Goal: Transaction & Acquisition: Obtain resource

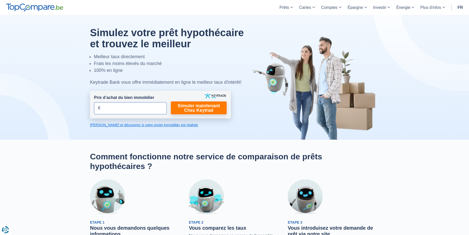
click at [132, 111] on input "Prix d’achat du bien immobilier" at bounding box center [130, 108] width 73 height 12
type input "179.000"
click at [189, 109] on link "Simuler maintenant Chez Keytrad" at bounding box center [199, 108] width 56 height 13
click at [205, 112] on link "Simuler maintenant Chez Keytrad" at bounding box center [199, 108] width 56 height 13
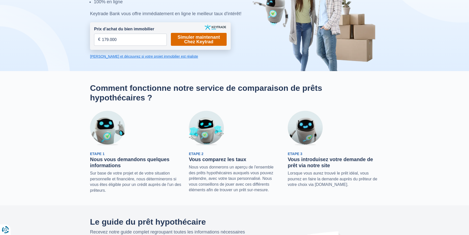
scroll to position [76, 0]
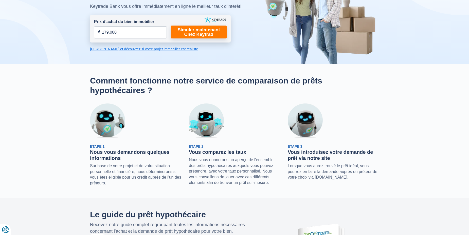
click at [143, 48] on link "Calculez et découvrez si votre projet immobilier est réaliste" at bounding box center [160, 49] width 141 height 5
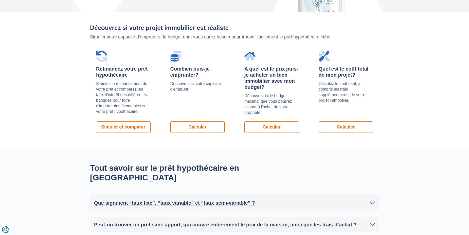
scroll to position [349, 0]
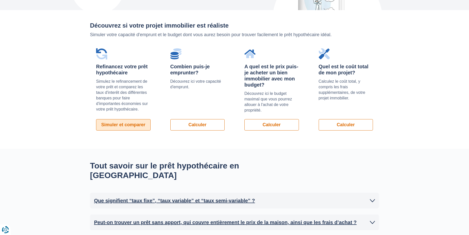
click at [118, 119] on link "Simuler et comparer" at bounding box center [123, 124] width 54 height 11
click at [119, 119] on link "Simuler et comparer" at bounding box center [123, 124] width 54 height 11
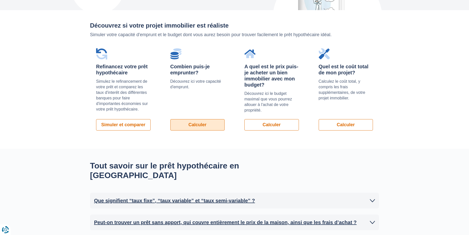
click at [193, 119] on link "Calculer" at bounding box center [197, 124] width 54 height 11
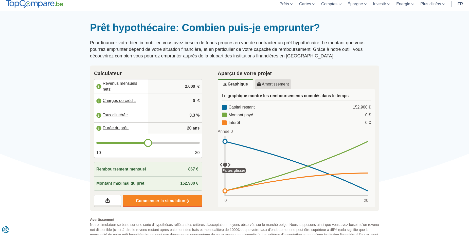
scroll to position [25, 0]
click at [178, 200] on link "Commencer la simulation" at bounding box center [162, 201] width 79 height 12
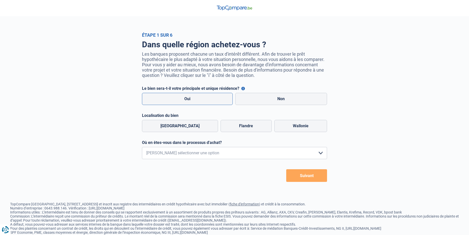
click at [210, 99] on label "Oui" at bounding box center [187, 99] width 91 height 12
click at [210, 99] on input "Oui" at bounding box center [187, 99] width 91 height 12
radio input "true"
click at [300, 129] on label "Wallonie" at bounding box center [300, 126] width 53 height 12
click at [300, 129] on input "Wallonie" at bounding box center [300, 126] width 53 height 12
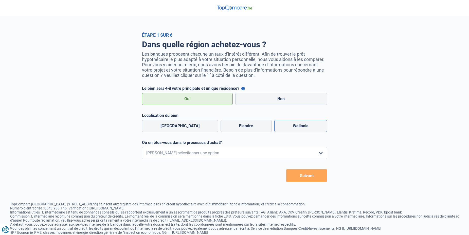
radio input "true"
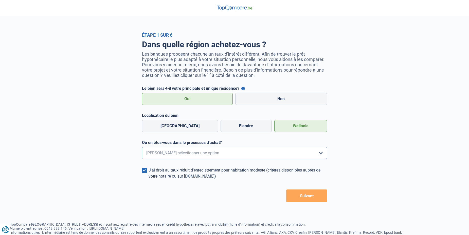
click at [219, 154] on select "Je me renseigne juste car je n'ai pas de projet d'achat concret actuellement Je…" at bounding box center [234, 153] width 185 height 12
select select "1b"
click at [142, 149] on select "Je me renseigne juste car je n'ai pas de projet d'achat concret actuellement Je…" at bounding box center [234, 153] width 185 height 12
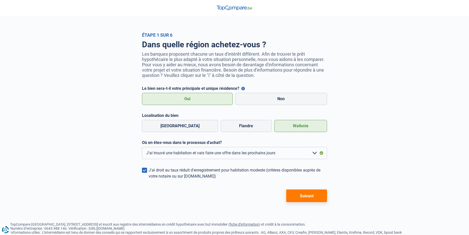
click at [304, 199] on button "Suivant" at bounding box center [306, 196] width 41 height 13
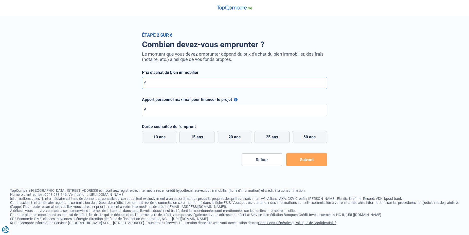
click at [180, 86] on input "Prix d’achat du bien immobilier" at bounding box center [234, 83] width 185 height 12
type input "179.000"
click at [190, 112] on input "Apport personnel maximal pour financer le projet" at bounding box center [234, 110] width 185 height 12
type input "10.000"
click at [203, 136] on label "15 ans" at bounding box center [196, 137] width 35 height 12
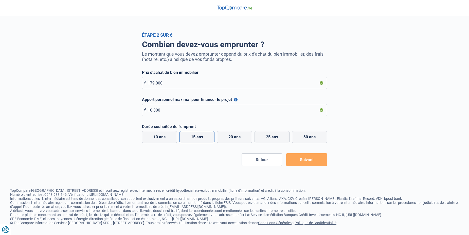
click at [203, 136] on input "15 ans" at bounding box center [196, 137] width 35 height 12
radio input "true"
click at [311, 161] on button "Suivant" at bounding box center [306, 160] width 41 height 13
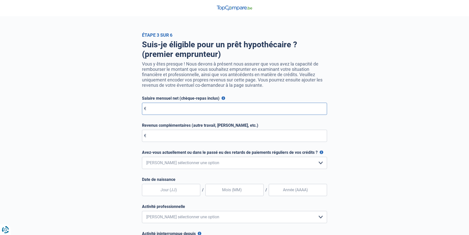
click at [165, 112] on input "Salaire mensuel net (chèque-repas inclus)" at bounding box center [234, 109] width 185 height 12
type input "2.300"
click at [195, 166] on select "Non, jamais Oui mais j'ai tout remboursé il y a moins d'un an Oui mais cela fai…" at bounding box center [234, 163] width 185 height 12
select select "0"
click at [142, 158] on select "Non, jamais Oui mais j'ai tout remboursé il y a moins d'un an Oui mais cela fai…" at bounding box center [234, 163] width 185 height 12
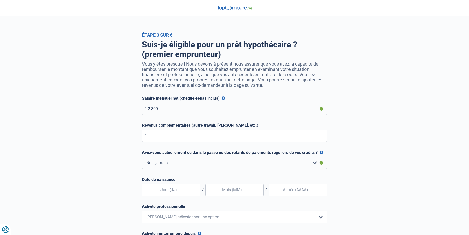
click at [179, 191] on input "text" at bounding box center [171, 190] width 58 height 12
type input "15"
type input "04"
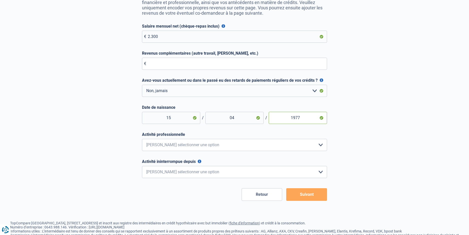
scroll to position [76, 0]
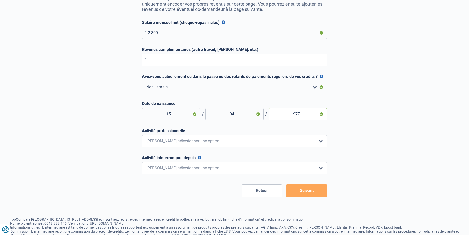
type input "1977"
click at [189, 144] on select "Employé privé Ouvrier Fonctionnaire Indépendant Dirigeant d'entreprise Pensionn…" at bounding box center [234, 141] width 185 height 12
click at [142, 137] on select "Employé privé Ouvrier Fonctionnaire Indépendant Dirigeant d'entreprise Pensionn…" at bounding box center [234, 141] width 185 height 12
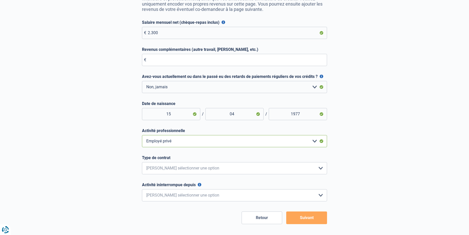
click at [191, 141] on select "Employé privé Ouvrier Fonctionnaire Indépendant Dirigeant d'entreprise Pensionn…" at bounding box center [234, 141] width 185 height 12
select select "official"
click at [142, 137] on select "Employé privé Ouvrier Fonctionnaire Indépendant Dirigeant d'entreprise Pensionn…" at bounding box center [234, 141] width 185 height 12
click at [175, 171] on select "Intérimaire Contrat à Durée Indéterminée Contrat à Durée Déterminée Veuillez sé…" at bounding box center [234, 168] width 185 height 12
select select "permanent"
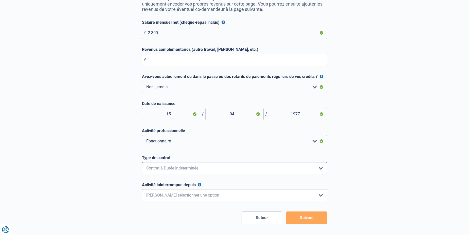
click at [142, 164] on select "Intérimaire Contrat à Durée Indéterminée Contrat à Durée Déterminée Veuillez sé…" at bounding box center [234, 168] width 185 height 12
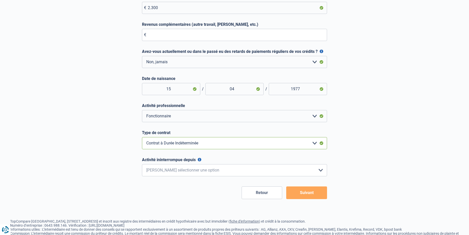
scroll to position [101, 0]
click at [205, 175] on select "< 6 mois 6 - 12 mois 12 - 24 mois 24 - 36 mois > 36 mois Veuillez sélectionner …" at bounding box center [234, 170] width 185 height 12
select select "more36"
click at [142, 165] on select "< 6 mois 6 - 12 mois 12 - 24 mois 24 - 36 mois > 36 mois Veuillez sélectionner …" at bounding box center [234, 170] width 185 height 12
click at [311, 191] on button "Suivant" at bounding box center [306, 192] width 41 height 13
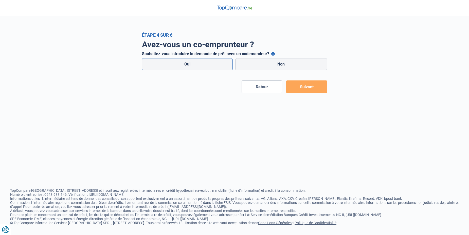
click at [215, 64] on label "Oui" at bounding box center [187, 64] width 91 height 12
click at [215, 64] on input "Oui" at bounding box center [187, 64] width 91 height 12
radio input "true"
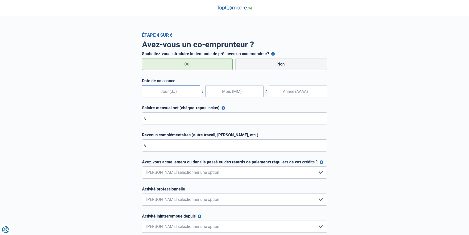
click at [180, 92] on input "text" at bounding box center [171, 91] width 58 height 12
type input "08"
type input "04"
type input "1968"
click at [162, 119] on input "Salaire mensuel net (chèque-repas inclus)" at bounding box center [234, 118] width 185 height 12
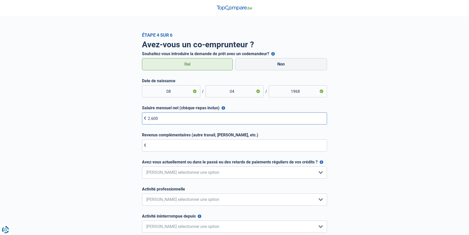
type input "2.600"
click at [282, 170] on select "Non, jamais Oui mais j'ai tout remboursé il y a moins d'un an Oui mais cela fai…" at bounding box center [234, 173] width 185 height 12
select select "0"
click at [142, 167] on select "Non, jamais Oui mais j'ai tout remboursé il y a moins d'un an Oui mais cela fai…" at bounding box center [234, 173] width 185 height 12
click at [197, 196] on select "Employé privé Ouvrier Fonctionnaire Indépendant Dirigeant d'entreprise Pensionn…" at bounding box center [234, 200] width 185 height 12
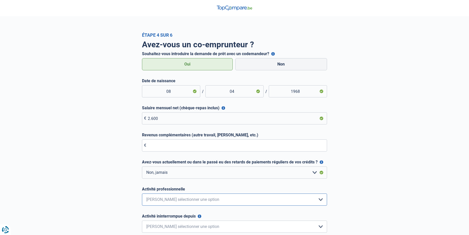
select select "worker"
click at [142, 194] on select "Employé privé Ouvrier Fonctionnaire Indépendant Dirigeant d'entreprise Pensionn…" at bounding box center [234, 200] width 185 height 12
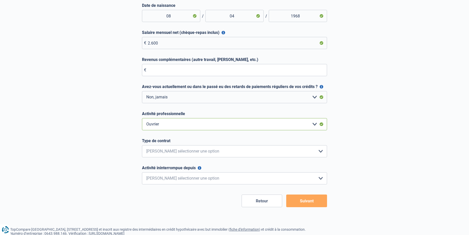
scroll to position [76, 0]
click at [176, 153] on select "Intérimaire Contrat à Durée Indéterminée Contrat à Durée Déterminée Veuillez sé…" at bounding box center [234, 151] width 185 height 12
click at [142, 145] on select "Intérimaire Contrat à Durée Indéterminée Contrat à Durée Déterminée Veuillez sé…" at bounding box center [234, 151] width 185 height 12
drag, startPoint x: 184, startPoint y: 151, endPoint x: 184, endPoint y: 157, distance: 6.3
click at [184, 151] on select "Intérimaire Contrat à Durée Indéterminée Contrat à Durée Déterminée Veuillez sé…" at bounding box center [234, 151] width 185 height 12
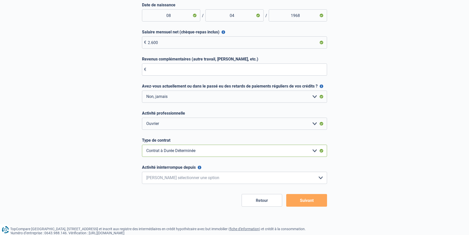
select select "permanent"
click at [142, 145] on select "Intérimaire Contrat à Durée Indéterminée Contrat à Durée Déterminée Veuillez sé…" at bounding box center [234, 151] width 185 height 12
click at [171, 177] on select "< 6 mois 6 - 12 mois 12 - 24 mois 24 - 36 mois > 36 mois Veuillez sélectionner …" at bounding box center [234, 178] width 185 height 12
select select "more36"
click at [142, 172] on select "< 6 mois 6 - 12 mois 12 - 24 mois 24 - 36 mois > 36 mois Veuillez sélectionner …" at bounding box center [234, 178] width 185 height 12
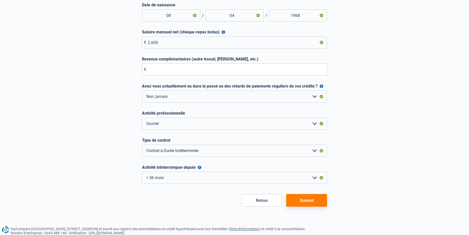
click at [309, 203] on button "Suivant" at bounding box center [306, 200] width 41 height 13
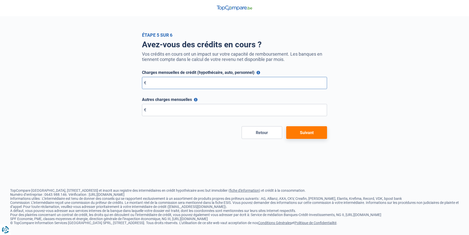
click at [165, 82] on input "Charges mensuelles de crédit (hypothécaire, auto, personnel)" at bounding box center [234, 83] width 185 height 12
type input "585"
click at [201, 115] on input "Autres charges mensuelles" at bounding box center [234, 110] width 185 height 12
type input "130"
drag, startPoint x: 303, startPoint y: 137, endPoint x: 297, endPoint y: 148, distance: 11.9
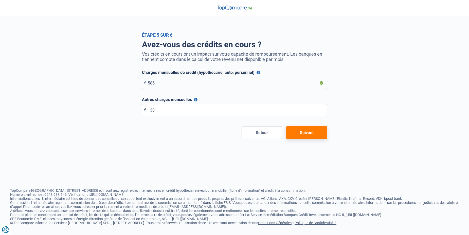
click at [303, 138] on button "Suivant" at bounding box center [306, 132] width 41 height 13
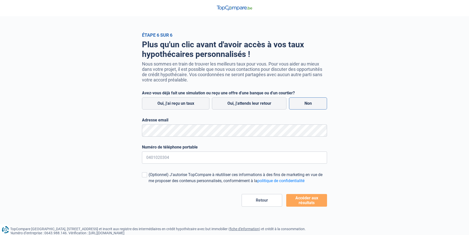
click at [307, 105] on label "Non" at bounding box center [308, 104] width 38 height 12
click at [307, 105] on input "Non" at bounding box center [308, 104] width 38 height 12
radio input "true"
click at [143, 178] on span at bounding box center [144, 175] width 5 height 5
click at [148, 184] on input "(Optionnel) J'autorise TopCompare à réutiliser ces informations à des fins de m…" at bounding box center [148, 184] width 0 height 0
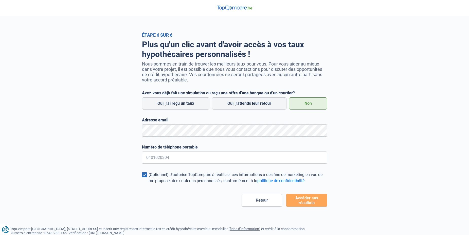
click at [309, 198] on button "Accéder aux résultats" at bounding box center [306, 200] width 41 height 13
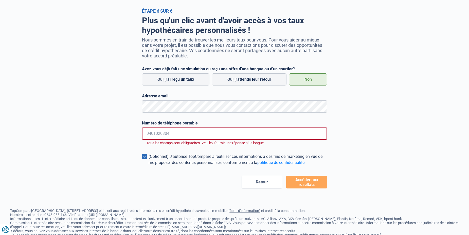
scroll to position [42, 0]
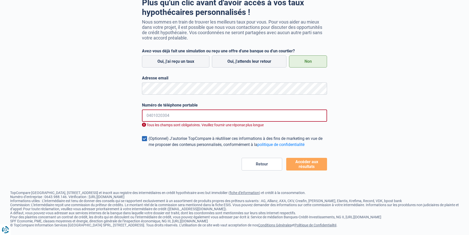
click at [167, 119] on input "Numéro de téléphone portable" at bounding box center [234, 116] width 185 height 12
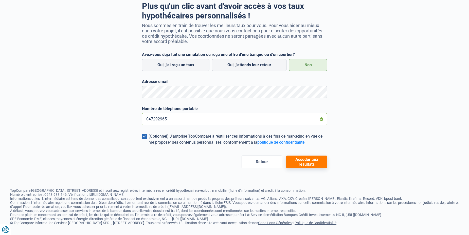
type input "0472929651"
click at [313, 161] on button "Accéder aux résultats" at bounding box center [306, 162] width 41 height 13
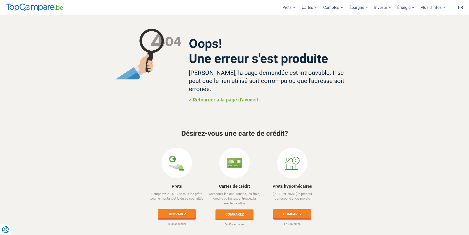
scroll to position [1, 0]
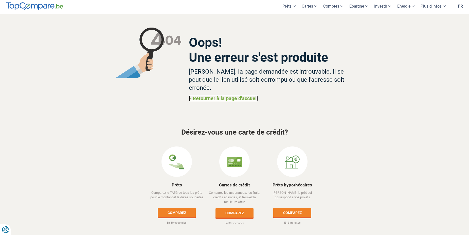
drag, startPoint x: 228, startPoint y: 91, endPoint x: 230, endPoint y: 94, distance: 3.5
click at [229, 96] on link "> Retourner à la page d'accueil" at bounding box center [223, 99] width 69 height 6
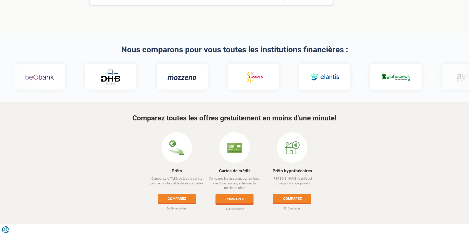
scroll to position [152, 0]
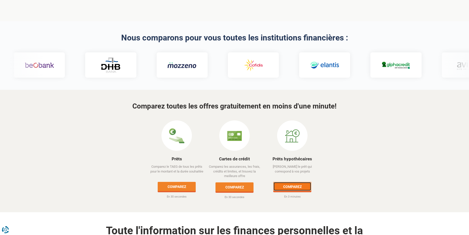
click at [298, 182] on link "Comparez" at bounding box center [292, 186] width 38 height 9
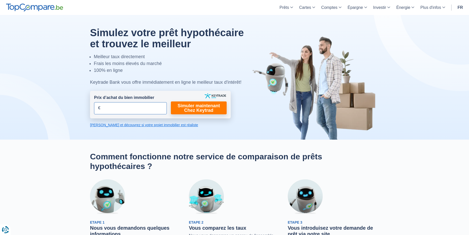
click at [132, 111] on input "Prix d’achat du bien immobilier" at bounding box center [130, 108] width 73 height 12
type input "179.000"
click at [189, 107] on link "Simuler maintenant Chez Keytrad" at bounding box center [199, 108] width 56 height 13
click at [154, 126] on link "Calculez et découvrez si votre projet immobilier est réaliste" at bounding box center [160, 125] width 141 height 5
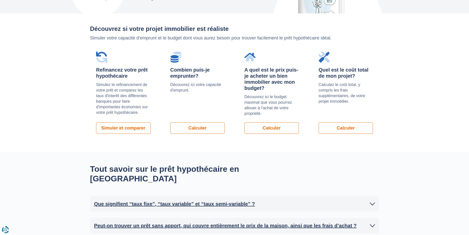
scroll to position [349, 0]
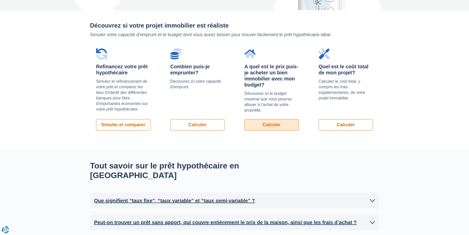
click at [277, 119] on link "Calculer" at bounding box center [271, 124] width 54 height 11
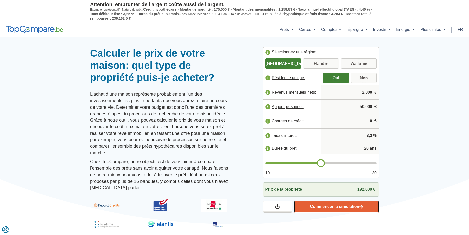
click at [342, 202] on link "Commencer la simulation" at bounding box center [336, 207] width 85 height 12
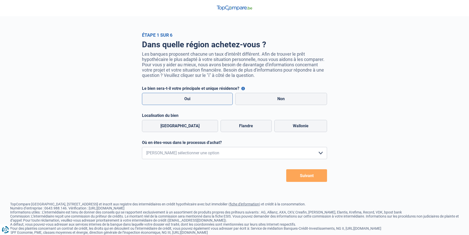
click at [196, 99] on label "Oui" at bounding box center [187, 99] width 91 height 12
click at [196, 99] on input "Oui" at bounding box center [187, 99] width 91 height 12
radio input "true"
click at [285, 128] on label "Wallonie" at bounding box center [300, 126] width 53 height 12
click at [285, 128] on input "Wallonie" at bounding box center [300, 126] width 53 height 12
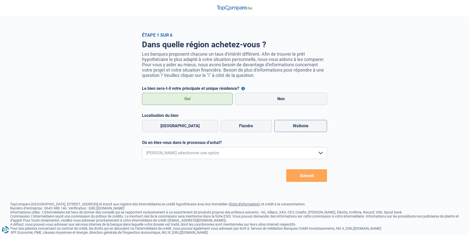
radio input "true"
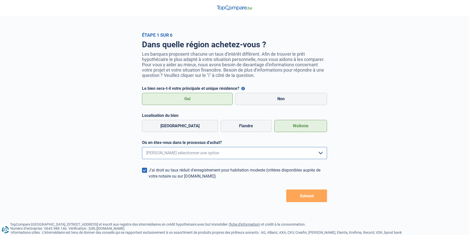
click at [243, 153] on select "Je me renseigne juste car je n'ai pas de projet d'achat concret actuellement Je…" at bounding box center [234, 153] width 185 height 12
select select "1b"
click at [142, 149] on select "Je me renseigne juste car je n'ai pas de projet d'achat concret actuellement Je…" at bounding box center [234, 153] width 185 height 12
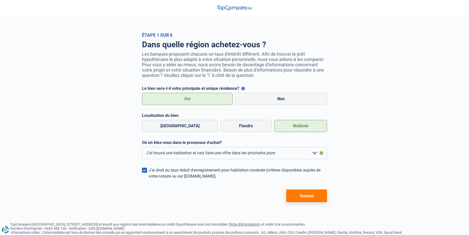
click at [311, 197] on button "Suivant" at bounding box center [306, 196] width 41 height 13
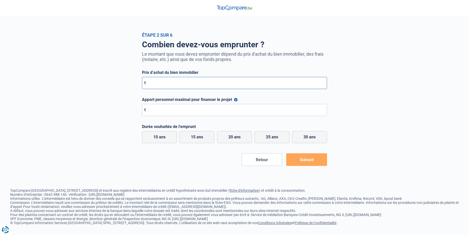
click at [181, 86] on input "Prix d’achat du bien immobilier" at bounding box center [234, 83] width 185 height 12
type input "179.000"
type input "10.000"
click at [196, 140] on label "15 ans" at bounding box center [196, 137] width 35 height 12
click at [196, 140] on input "15 ans" at bounding box center [196, 137] width 35 height 12
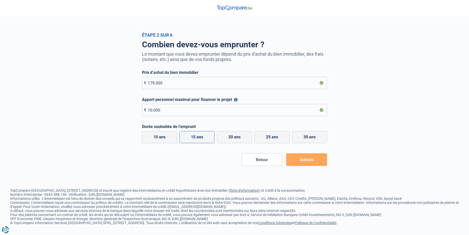
radio input "true"
drag, startPoint x: 295, startPoint y: 160, endPoint x: 291, endPoint y: 181, distance: 22.0
click at [296, 160] on button "Suivant" at bounding box center [306, 160] width 41 height 13
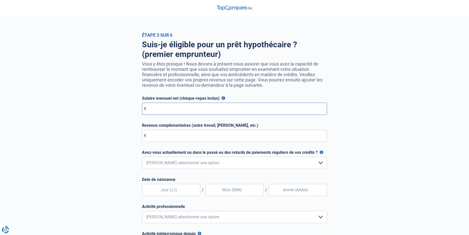
click at [176, 111] on input "Salaire mensuel net (chèque-repas inclus)" at bounding box center [234, 109] width 185 height 12
type input "2.300"
type input "15"
type input "04"
type input "1977"
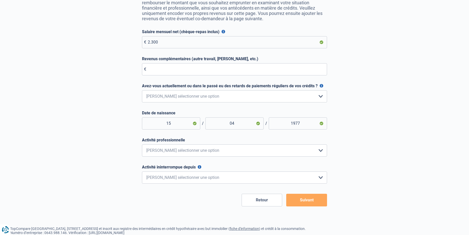
scroll to position [101, 0]
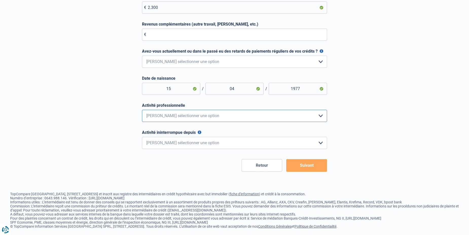
click at [192, 115] on select "Employé privé Ouvrier Fonctionnaire Indépendant Dirigeant d'entreprise Pensionn…" at bounding box center [234, 116] width 185 height 12
select select "official"
click at [142, 111] on select "Employé privé Ouvrier Fonctionnaire Indépendant Dirigeant d'entreprise Pensionn…" at bounding box center [234, 116] width 185 height 12
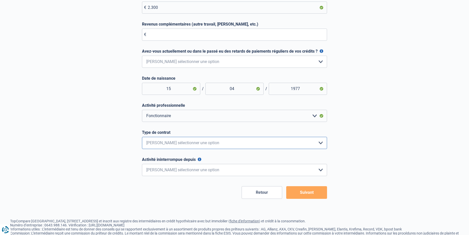
click at [185, 145] on select "Intérimaire Contrat à Durée Indéterminée Contrat à Durée Déterminée Veuillez sé…" at bounding box center [234, 143] width 185 height 12
select select "permanent"
click at [142, 138] on select "Intérimaire Contrat à Durée Indéterminée Contrat à Durée Déterminée Veuillez sé…" at bounding box center [234, 143] width 185 height 12
click at [185, 171] on select "< 6 mois 6 - 12 mois 12 - 24 mois 24 - 36 mois > 36 mois Veuillez sélectionner …" at bounding box center [234, 170] width 185 height 12
select select "more36"
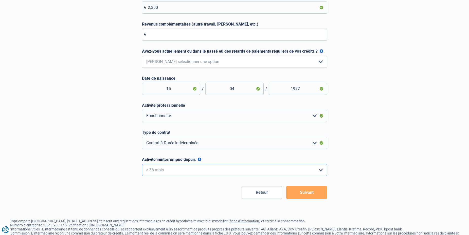
click at [142, 165] on select "< 6 mois 6 - 12 mois 12 - 24 mois 24 - 36 mois > 36 mois Veuillez sélectionner …" at bounding box center [234, 170] width 185 height 12
click at [303, 194] on button "Suivant" at bounding box center [306, 192] width 41 height 13
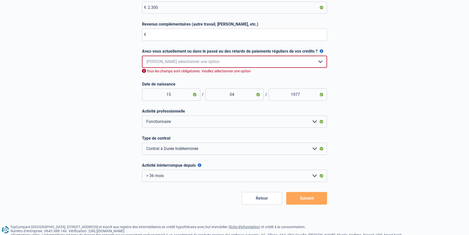
click at [193, 65] on select "Non, jamais Oui mais j'ai tout remboursé il y a moins d'un an Oui mais cela fai…" at bounding box center [234, 62] width 185 height 12
select select "0"
click at [142, 57] on select "Non, jamais Oui mais j'ai tout remboursé il y a moins d'un an Oui mais cela fai…" at bounding box center [234, 62] width 185 height 12
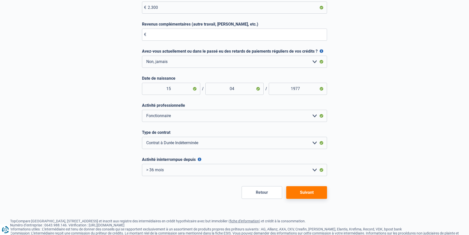
click at [314, 197] on button "Suivant" at bounding box center [306, 192] width 41 height 13
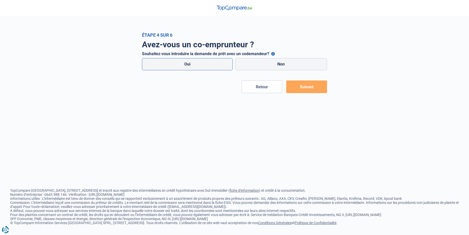
click at [198, 68] on label "Oui" at bounding box center [187, 64] width 91 height 12
click at [198, 68] on input "Oui" at bounding box center [187, 64] width 91 height 12
radio input "true"
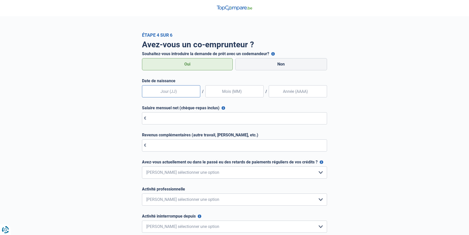
click at [177, 90] on input "text" at bounding box center [171, 91] width 58 height 12
type input "08"
type input "04"
type input "1968"
type input "2.600"
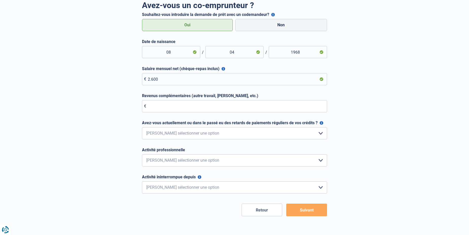
scroll to position [51, 0]
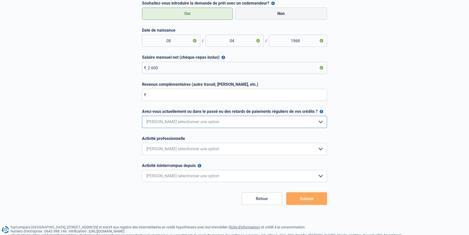
click at [186, 125] on select "Non, jamais Oui mais j'ai tout remboursé il y a moins d'un an Oui mais cela fai…" at bounding box center [234, 122] width 185 height 12
select select "0"
click at [142, 116] on select "Non, jamais Oui mais j'ai tout remboursé il y a moins d'un an Oui mais cela fai…" at bounding box center [234, 122] width 185 height 12
click at [173, 152] on select "Employé privé Ouvrier Fonctionnaire Indépendant Dirigeant d'entreprise Pensionn…" at bounding box center [234, 149] width 185 height 12
select select "worker"
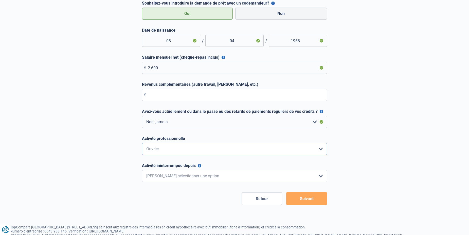
click at [142, 143] on select "Employé privé Ouvrier Fonctionnaire Indépendant Dirigeant d'entreprise Pensionn…" at bounding box center [234, 149] width 185 height 12
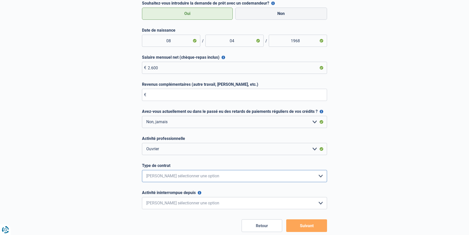
click at [174, 179] on select "Intérimaire Contrat à Durée Indéterminée Contrat à Durée Déterminée Veuillez sé…" at bounding box center [234, 176] width 185 height 12
select select "permanent"
click at [142, 171] on select "Intérimaire Contrat à Durée Indéterminée Contrat à Durée Déterminée Veuillez sé…" at bounding box center [234, 176] width 185 height 12
click at [172, 203] on select "< 6 mois 6 - 12 mois 12 - 24 mois 24 - 36 mois > 36 mois Veuillez sélectionner …" at bounding box center [234, 203] width 185 height 12
select select "more36"
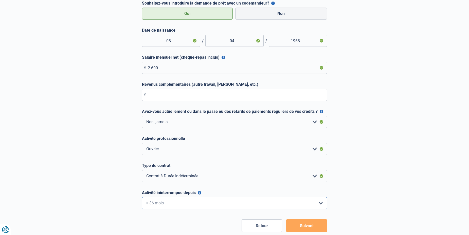
click at [142, 198] on select "< 6 mois 6 - 12 mois 12 - 24 mois 24 - 36 mois > 36 mois Veuillez sélectionner …" at bounding box center [234, 203] width 185 height 12
click at [298, 229] on button "Suivant" at bounding box center [306, 226] width 41 height 13
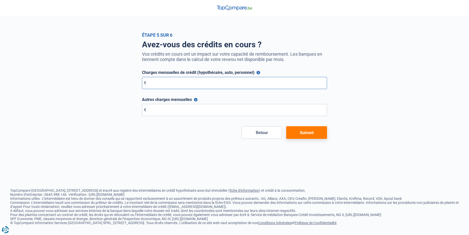
click at [209, 85] on input "Charges mensuelles de crédit (hypothécaire, auto, personnel)" at bounding box center [234, 83] width 185 height 12
type input "585"
type input "130"
click at [307, 134] on button "Suivant" at bounding box center [306, 132] width 41 height 13
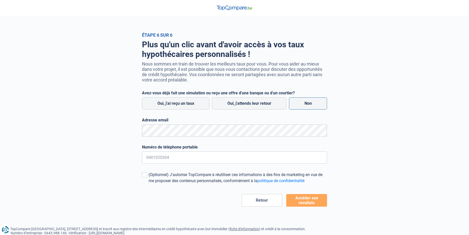
click at [303, 105] on label "Non" at bounding box center [308, 104] width 38 height 12
click at [303, 105] on input "Non" at bounding box center [308, 104] width 38 height 12
radio input "true"
click at [177, 159] on input "Numéro de téléphone portable" at bounding box center [234, 158] width 185 height 12
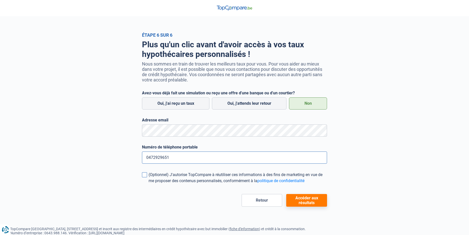
type input "0472929651"
click at [145, 175] on span at bounding box center [144, 175] width 5 height 5
click at [148, 184] on input "(Optionnel) J'autorise TopCompare à réutiliser ces informations à des fins de m…" at bounding box center [148, 184] width 0 height 0
click at [295, 204] on button "Accéder aux résultats" at bounding box center [306, 200] width 41 height 13
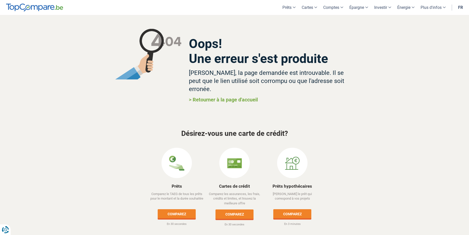
click at [316, 130] on h3 "Désirez-vous une carte de crédit?" at bounding box center [234, 134] width 289 height 8
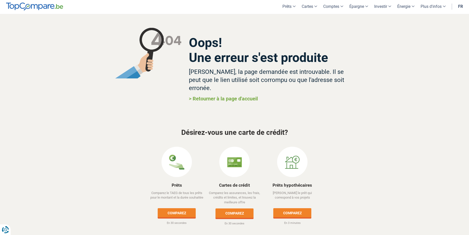
scroll to position [1, 0]
